Goal: Information Seeking & Learning: Check status

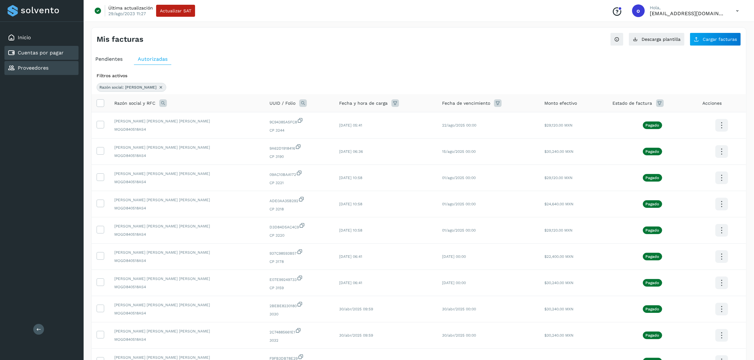
click at [18, 67] on link "Proveedores" at bounding box center [33, 68] width 31 height 6
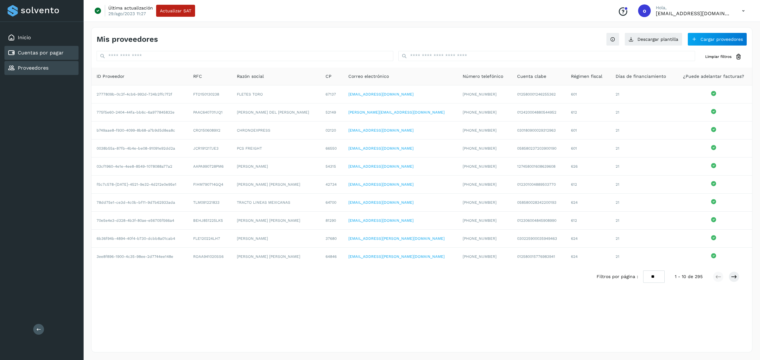
click at [73, 50] on div "Cuentas por pagar" at bounding box center [41, 53] width 74 height 14
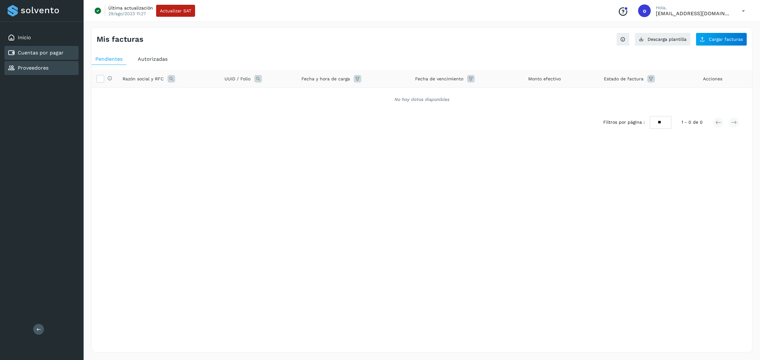
click at [54, 67] on div "Proveedores" at bounding box center [41, 68] width 74 height 14
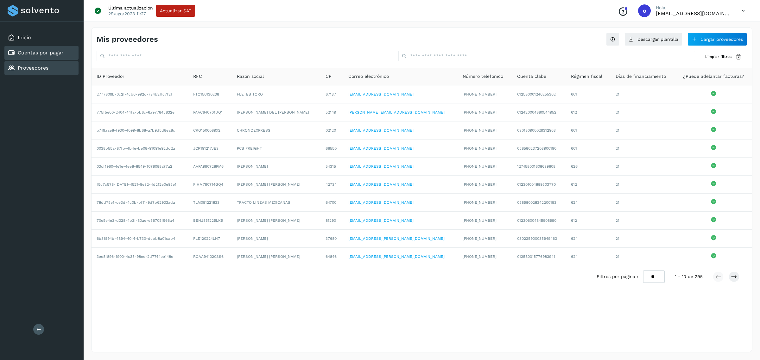
click at [50, 52] on link "Cuentas por pagar" at bounding box center [41, 53] width 46 height 6
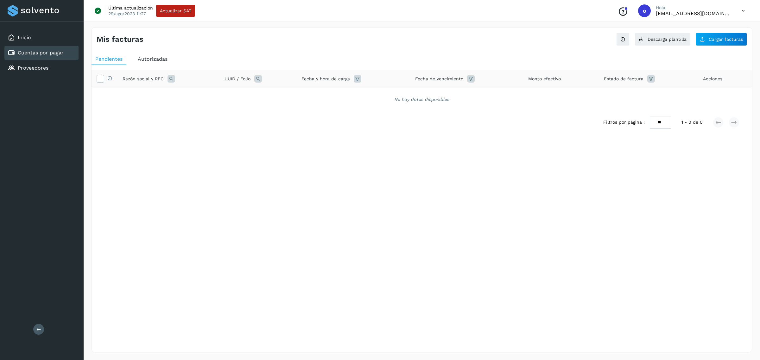
click at [160, 61] on span "Autorizadas" at bounding box center [153, 59] width 30 height 6
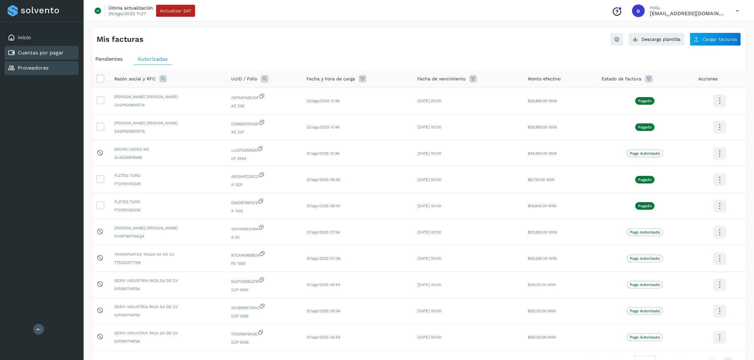
click at [48, 66] on div "Proveedores" at bounding box center [41, 68] width 74 height 14
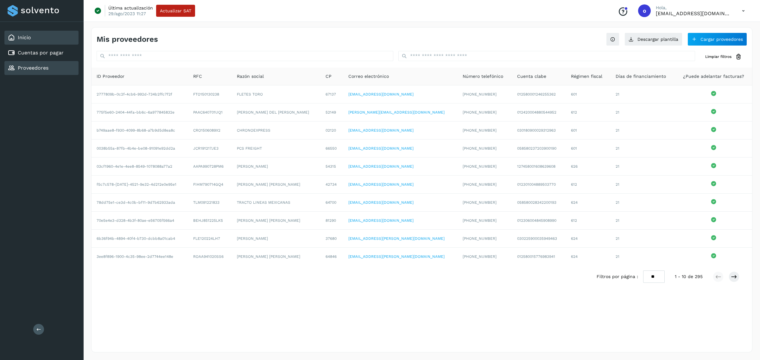
click at [63, 31] on div "Inicio" at bounding box center [41, 38] width 74 height 14
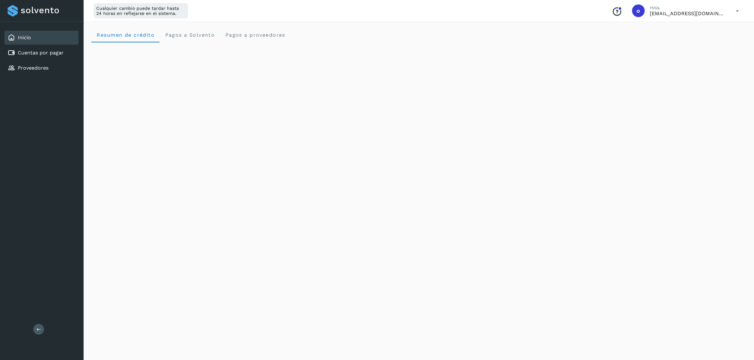
click at [644, 222] on div "Initializing..." at bounding box center [418, 323] width 655 height 562
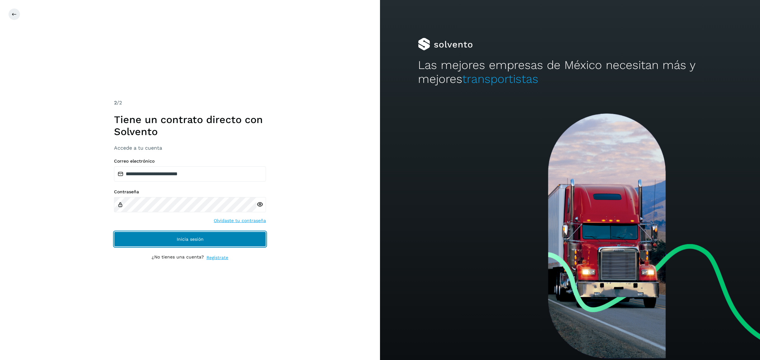
click at [241, 238] on button "Inicia sesión" at bounding box center [190, 239] width 152 height 15
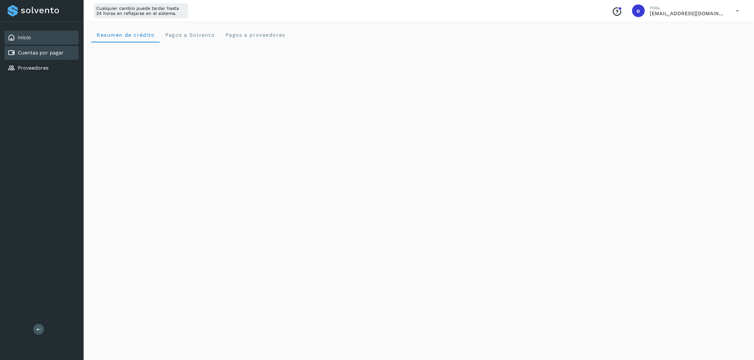
click at [22, 48] on div "Cuentas por pagar" at bounding box center [41, 53] width 74 height 14
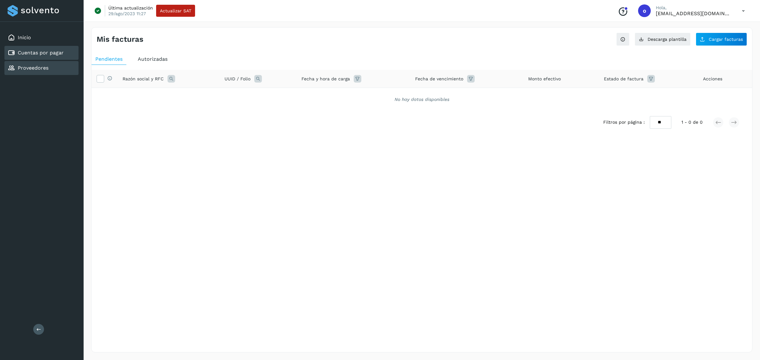
click at [51, 71] on div "Proveedores" at bounding box center [41, 68] width 74 height 14
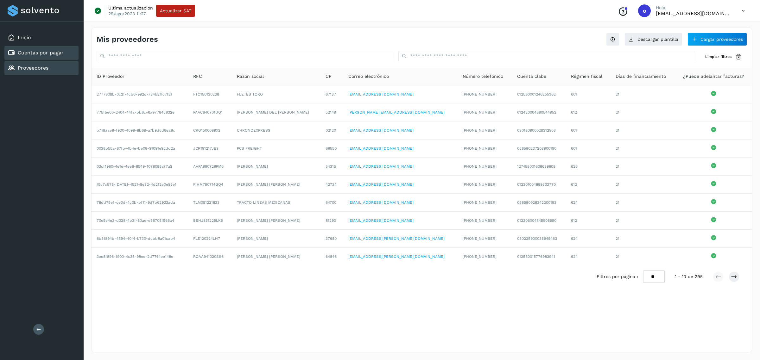
click at [54, 52] on link "Cuentas por pagar" at bounding box center [41, 53] width 46 height 6
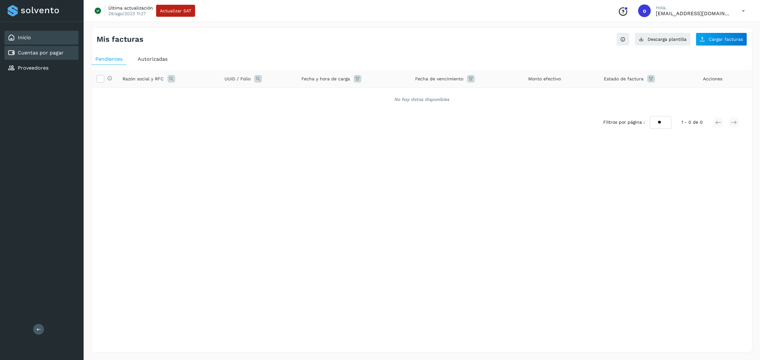
click at [57, 41] on div "Inicio" at bounding box center [41, 38] width 74 height 14
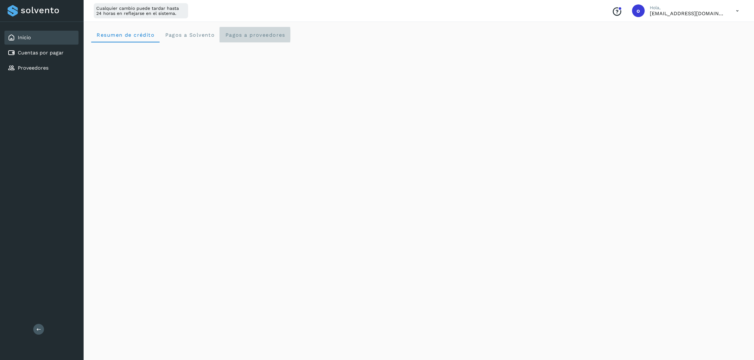
click at [274, 40] on proveedores "Pagos a proveedores" at bounding box center [255, 34] width 71 height 15
click at [137, 37] on span "Resumen de crédito" at bounding box center [125, 35] width 58 height 6
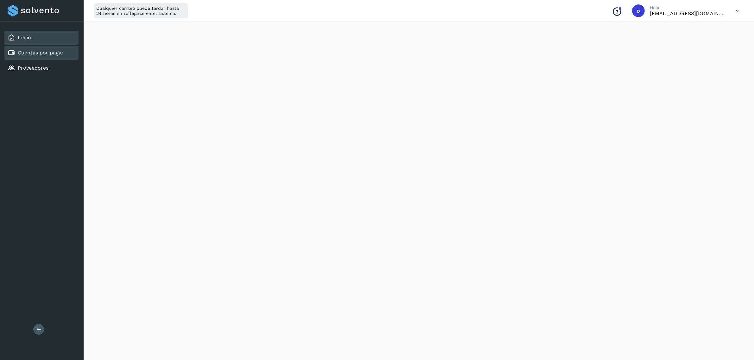
click at [49, 58] on div "Cuentas por pagar" at bounding box center [41, 53] width 74 height 14
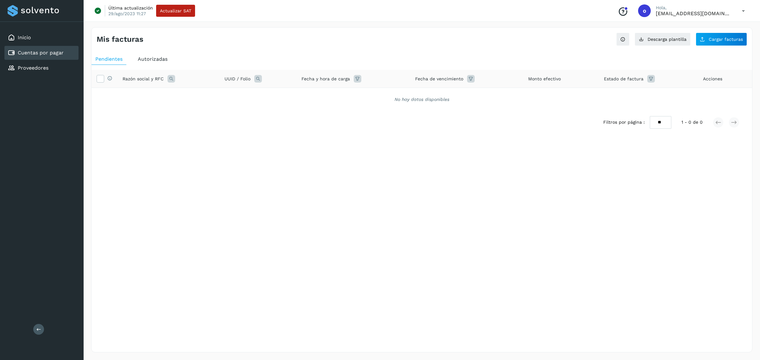
drag, startPoint x: 257, startPoint y: 78, endPoint x: 254, endPoint y: 94, distance: 16.2
click at [258, 78] on icon at bounding box center [258, 79] width 8 height 8
click at [141, 59] on span "Autorizadas" at bounding box center [153, 59] width 30 height 6
click at [252, 79] on icon at bounding box center [251, 79] width 8 height 8
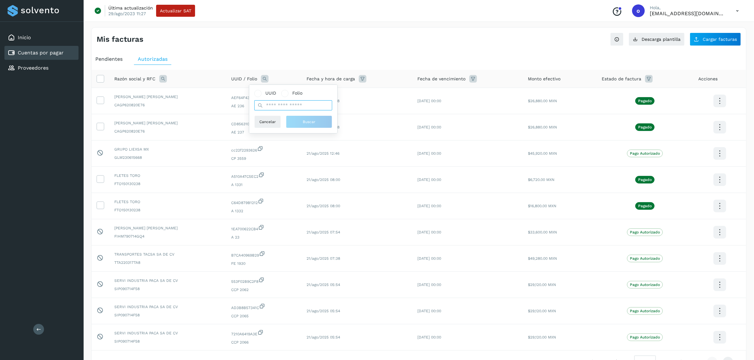
click at [274, 103] on input "text" at bounding box center [293, 105] width 78 height 10
paste input "**********"
type input "**********"
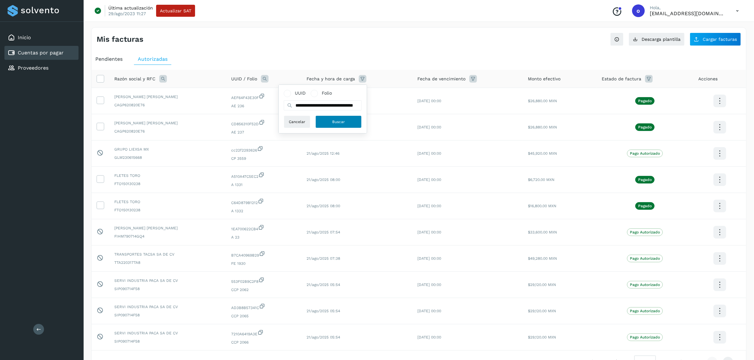
click at [332, 117] on button "Buscar" at bounding box center [338, 122] width 46 height 13
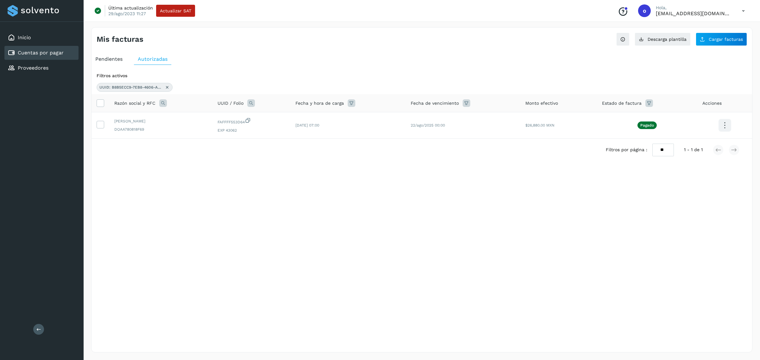
click at [167, 86] on icon at bounding box center [167, 87] width 5 height 5
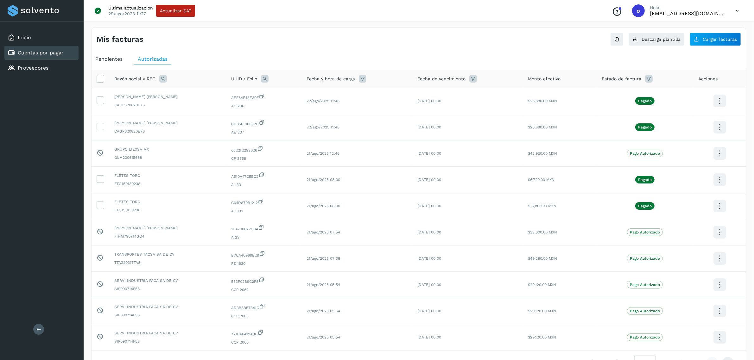
drag, startPoint x: 281, startPoint y: 78, endPoint x: 280, endPoint y: 81, distance: 3.2
click at [268, 78] on icon at bounding box center [265, 79] width 8 height 8
drag, startPoint x: 297, startPoint y: 109, endPoint x: 302, endPoint y: 111, distance: 5.2
click at [297, 109] on input "text" at bounding box center [320, 105] width 78 height 10
paste input "**********"
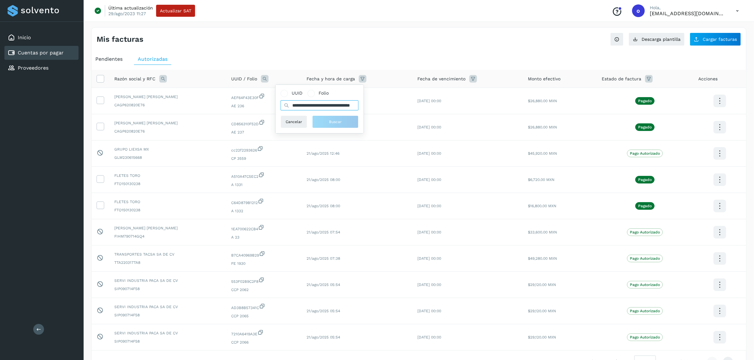
scroll to position [0, 23]
type input "**********"
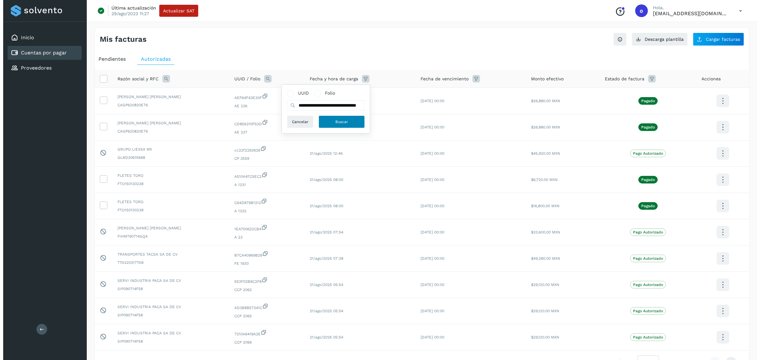
scroll to position [0, 0]
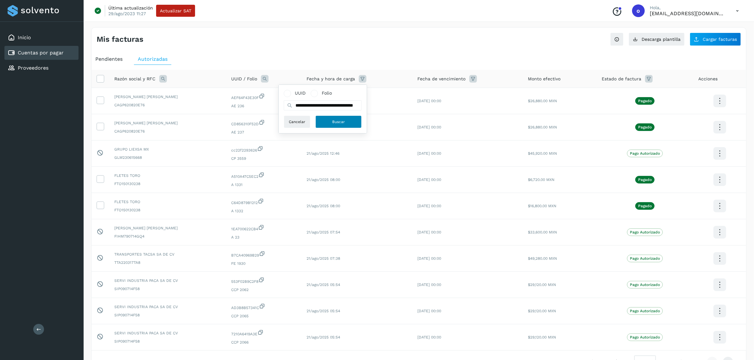
click at [326, 124] on button "Buscar" at bounding box center [338, 122] width 46 height 13
